Goal: Task Accomplishment & Management: Use online tool/utility

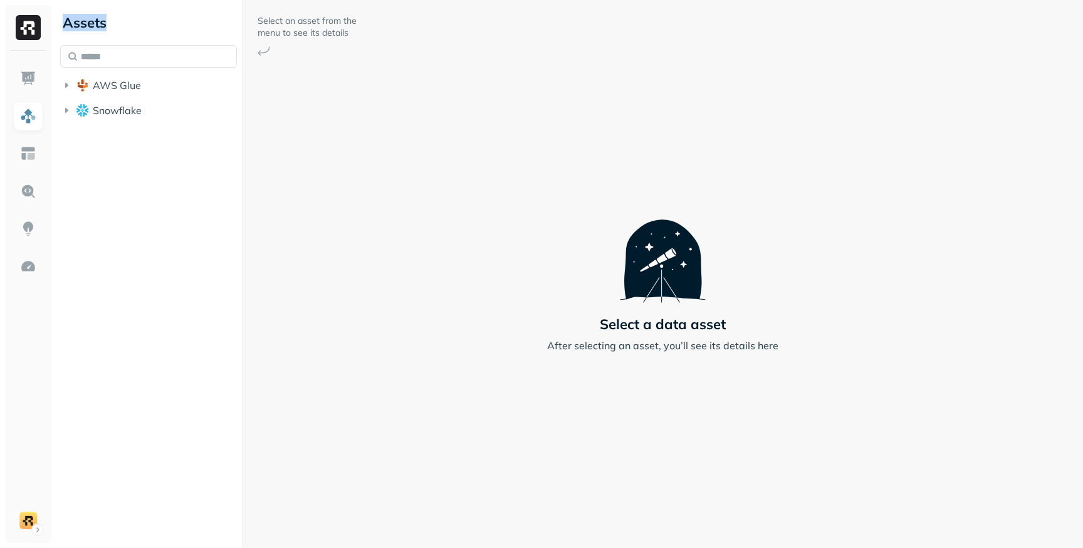
click at [199, 33] on div "Assets AWS Glue Snowflake" at bounding box center [148, 64] width 187 height 128
click at [31, 189] on img at bounding box center [28, 191] width 16 height 16
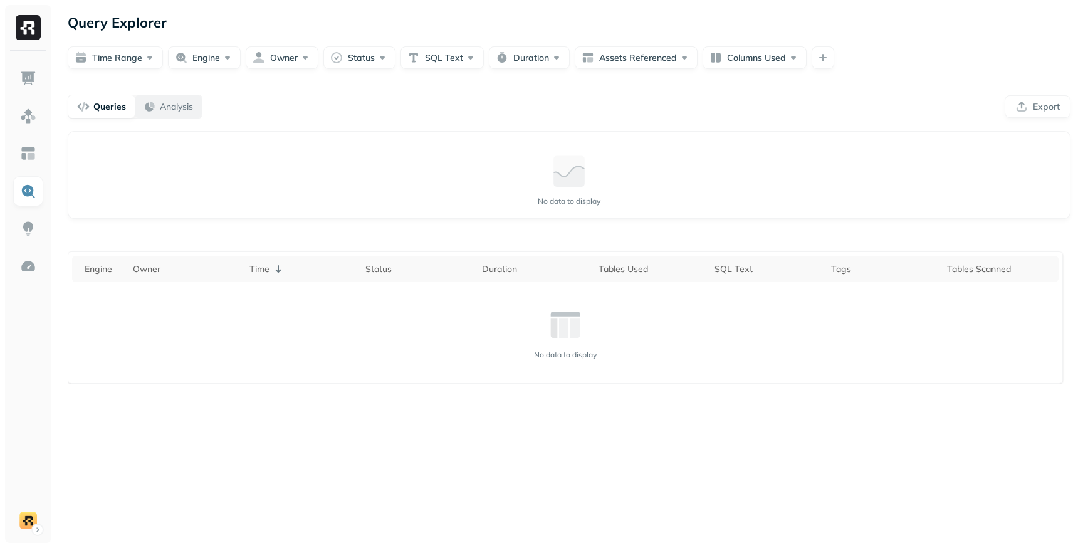
click at [166, 105] on p "Analysis" at bounding box center [176, 107] width 33 height 12
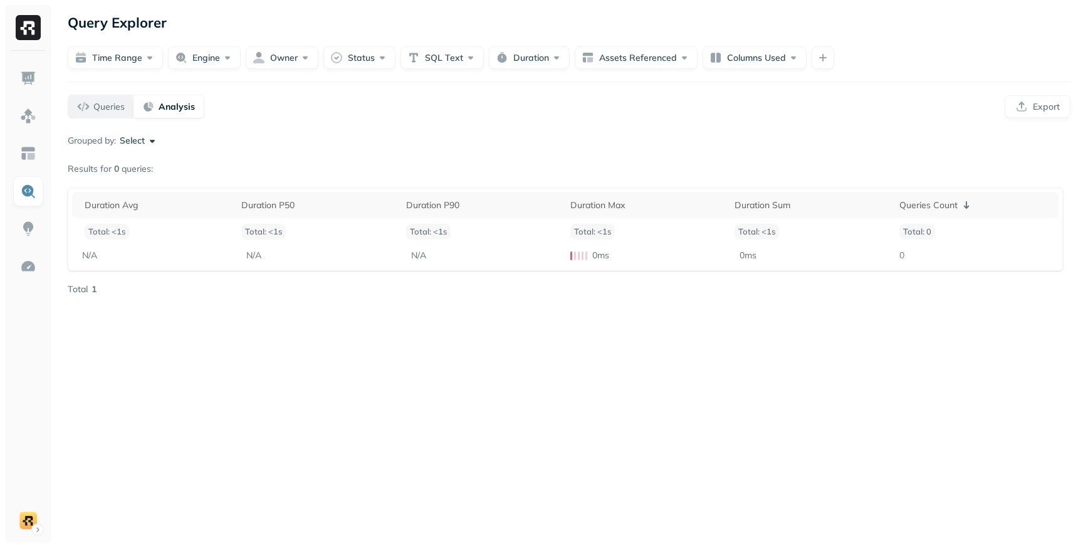
click at [111, 112] on div "Queries" at bounding box center [101, 106] width 48 height 13
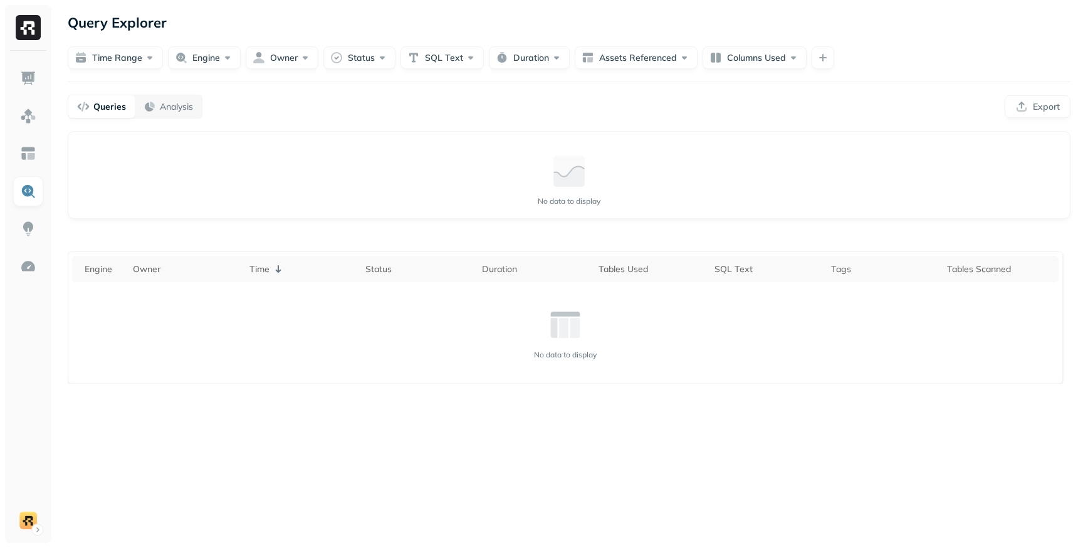
click at [117, 106] on p "Queries" at bounding box center [109, 107] width 33 height 12
click at [95, 28] on p "Query Explorer" at bounding box center [117, 22] width 99 height 23
click at [87, 32] on div at bounding box center [87, 32] width 0 height 0
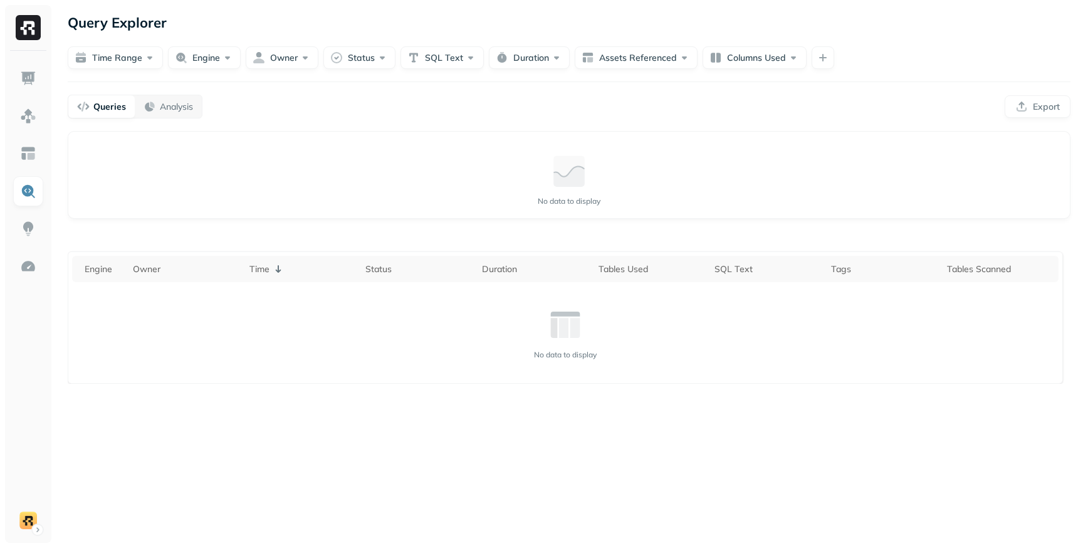
click at [155, 24] on p "Query Explorer" at bounding box center [117, 22] width 99 height 23
click at [147, 32] on div at bounding box center [147, 32] width 0 height 0
click at [149, 19] on p "Query Explorer" at bounding box center [117, 22] width 99 height 23
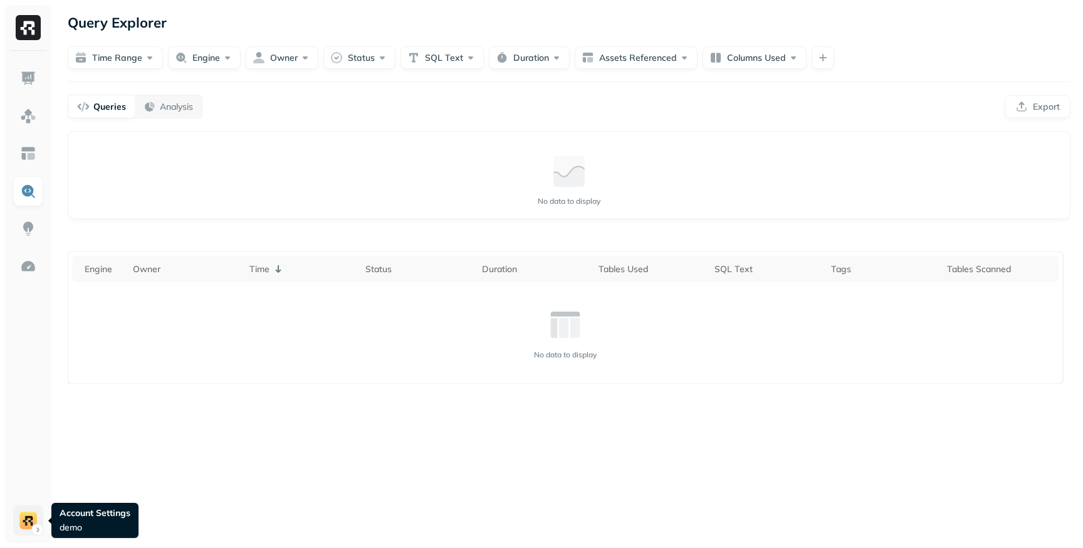
click at [34, 522] on html "Query Explorer Time Range Engine Owner Status SQL Text Duration Assets Referenc…" at bounding box center [541, 274] width 1083 height 548
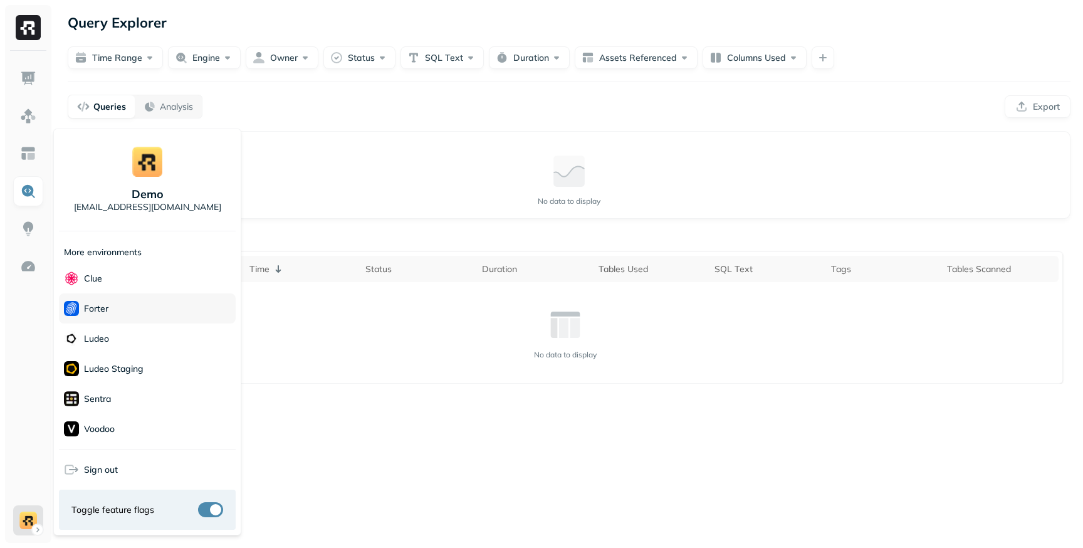
click at [122, 316] on div "Forter" at bounding box center [147, 308] width 177 height 30
